Goal: Task Accomplishment & Management: Manage account settings

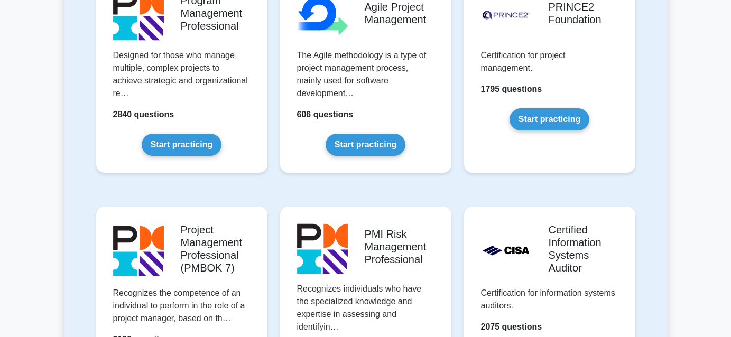
scroll to position [742, 0]
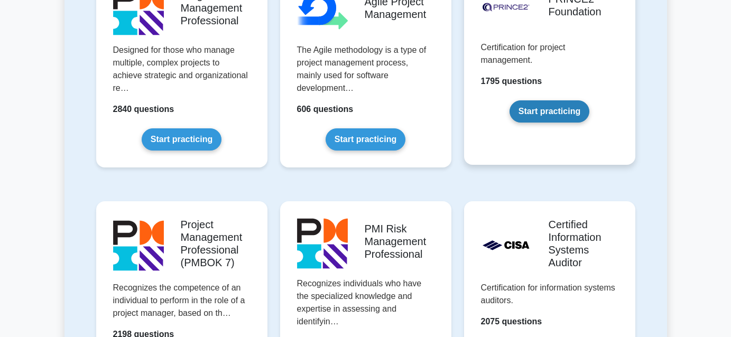
click at [554, 103] on link "Start practicing" at bounding box center [550, 111] width 80 height 22
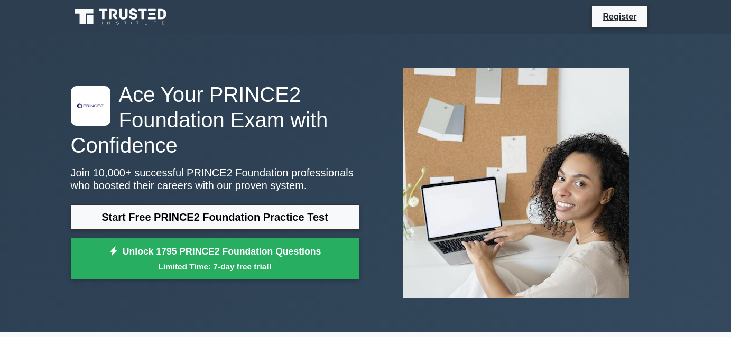
click at [608, 28] on div "Register" at bounding box center [365, 16] width 603 height 25
click at [605, 21] on link "Register" at bounding box center [619, 16] width 47 height 13
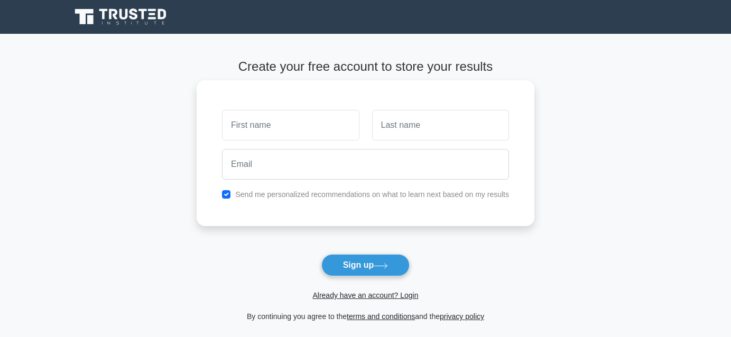
scroll to position [6, 0]
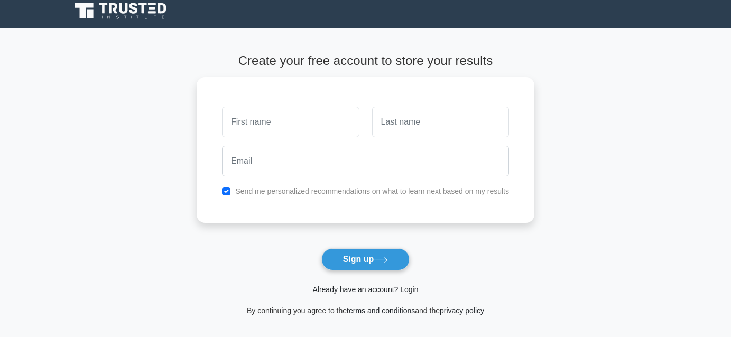
click at [397, 291] on link "Already have an account? Login" at bounding box center [365, 289] width 106 height 8
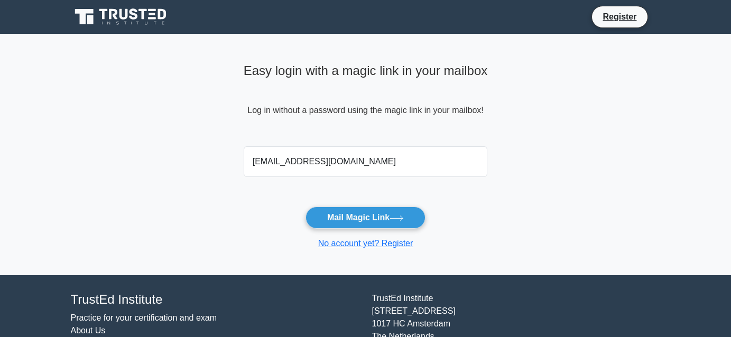
type input "Ben.OBrien1@ie.ey.com"
click at [305, 207] on button "Mail Magic Link" at bounding box center [365, 218] width 120 height 22
